Goal: Information Seeking & Learning: Compare options

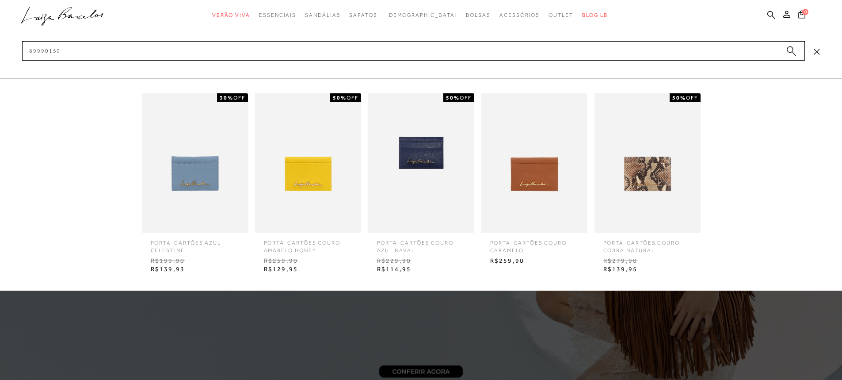
type input "89990159"
click at [290, 207] on img at bounding box center [308, 162] width 106 height 139
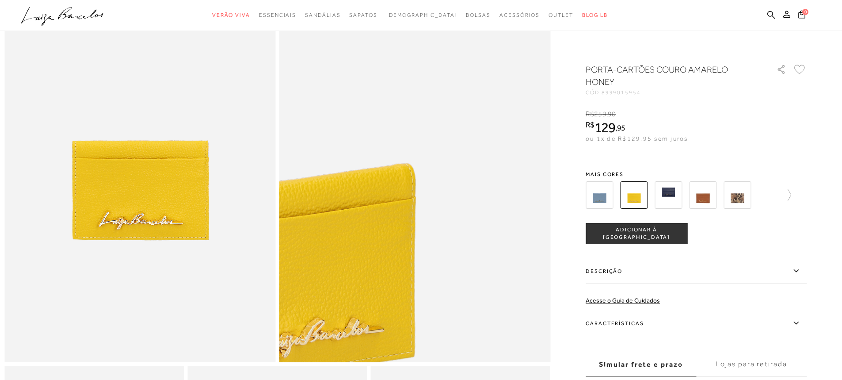
scroll to position [133, 0]
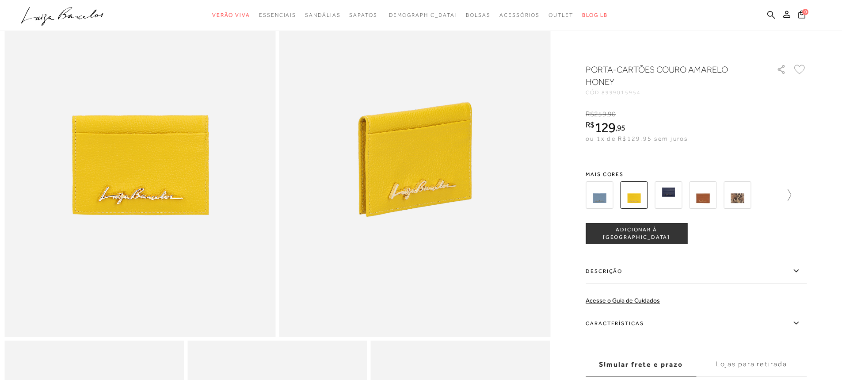
click at [790, 194] on icon at bounding box center [785, 195] width 12 height 12
click at [748, 199] on img at bounding box center [752, 194] width 27 height 27
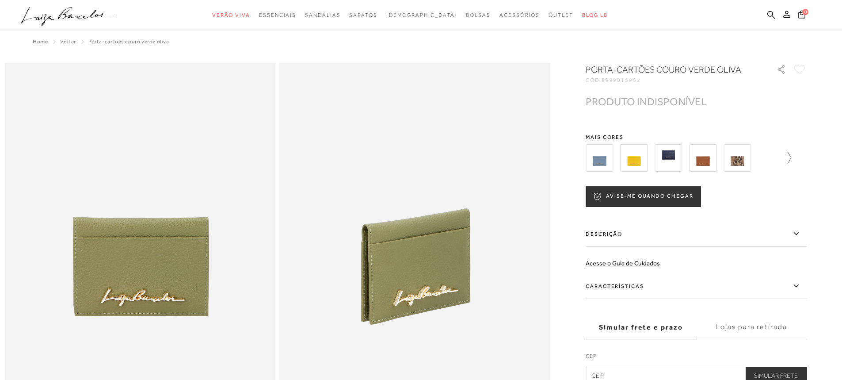
click at [790, 159] on icon at bounding box center [785, 158] width 12 height 12
click at [628, 162] on img at bounding box center [614, 157] width 27 height 27
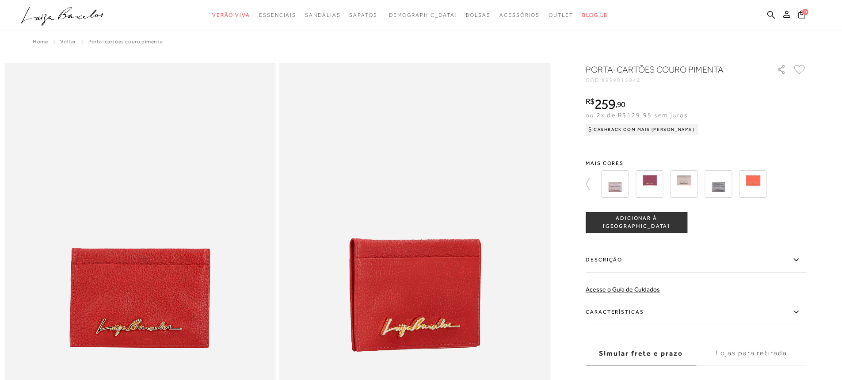
drag, startPoint x: 773, startPoint y: 13, endPoint x: 755, endPoint y: 18, distance: 19.3
click at [773, 13] on icon at bounding box center [771, 15] width 8 height 8
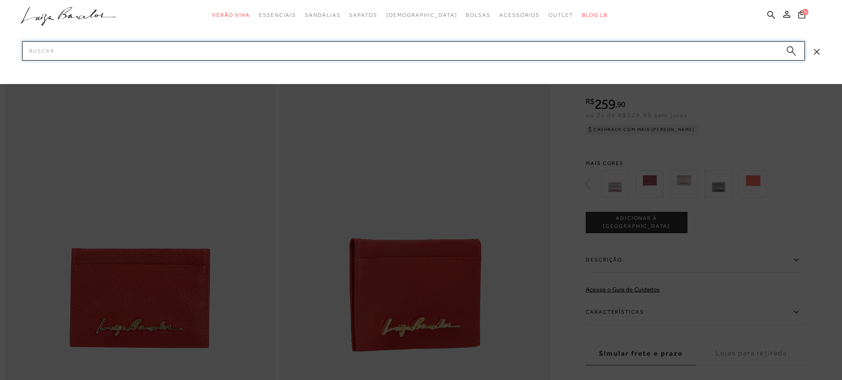
click at [153, 51] on input "Pesquisar" at bounding box center [413, 50] width 783 height 19
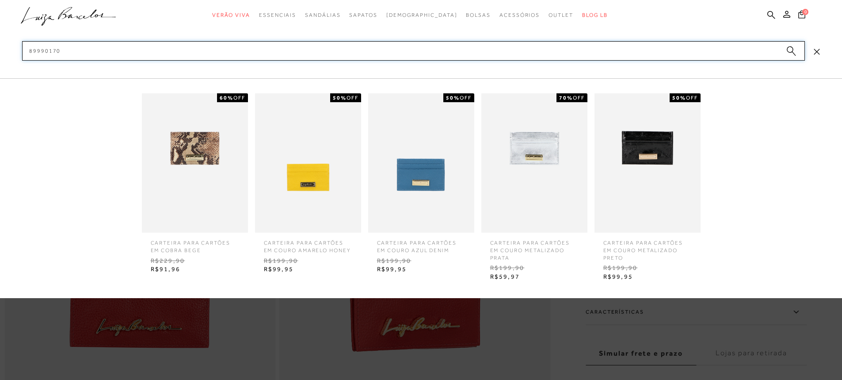
type input "89990170"
click at [441, 166] on img at bounding box center [421, 162] width 106 height 139
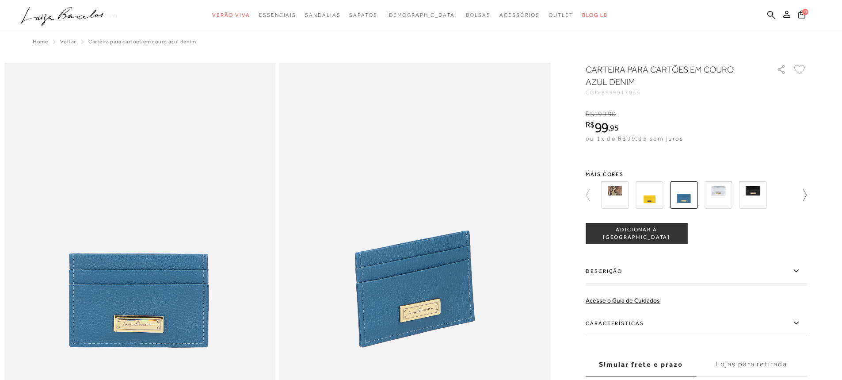
click at [806, 196] on icon at bounding box center [800, 195] width 12 height 12
click at [627, 196] on img at bounding box center [614, 194] width 27 height 27
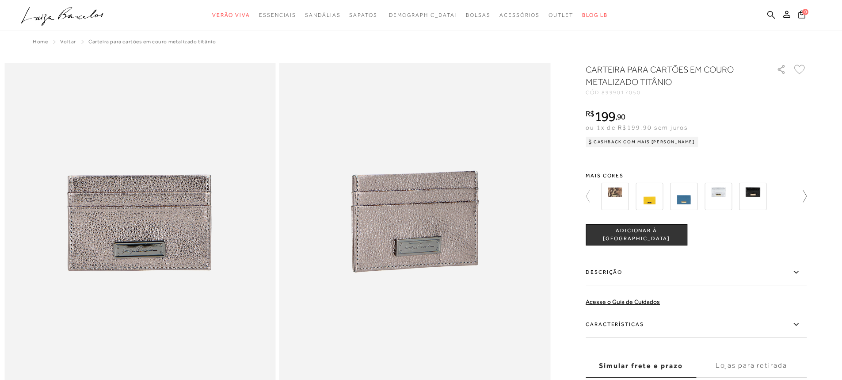
click at [806, 201] on icon at bounding box center [800, 196] width 12 height 12
click at [771, 14] on icon at bounding box center [771, 15] width 8 height 8
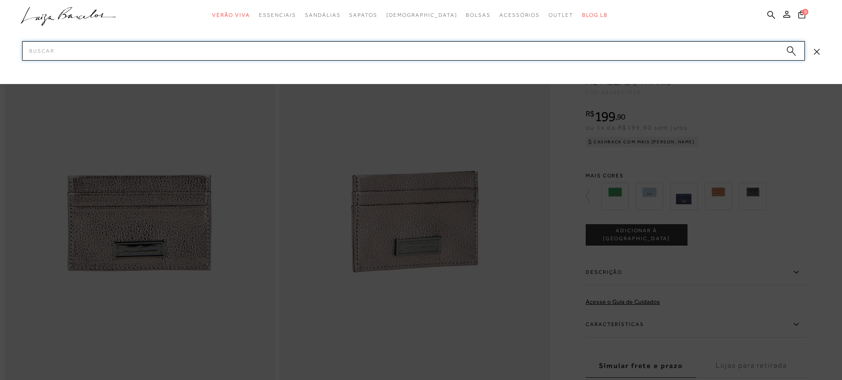
click at [118, 52] on input "Pesquisar" at bounding box center [413, 50] width 783 height 19
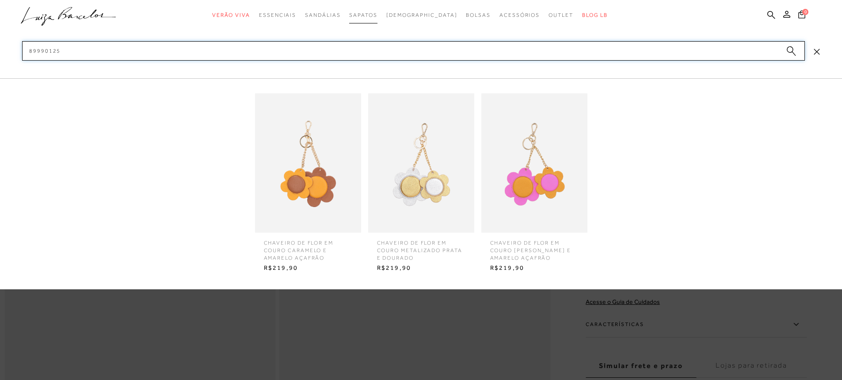
type input "89990125"
